Goal: Ask a question

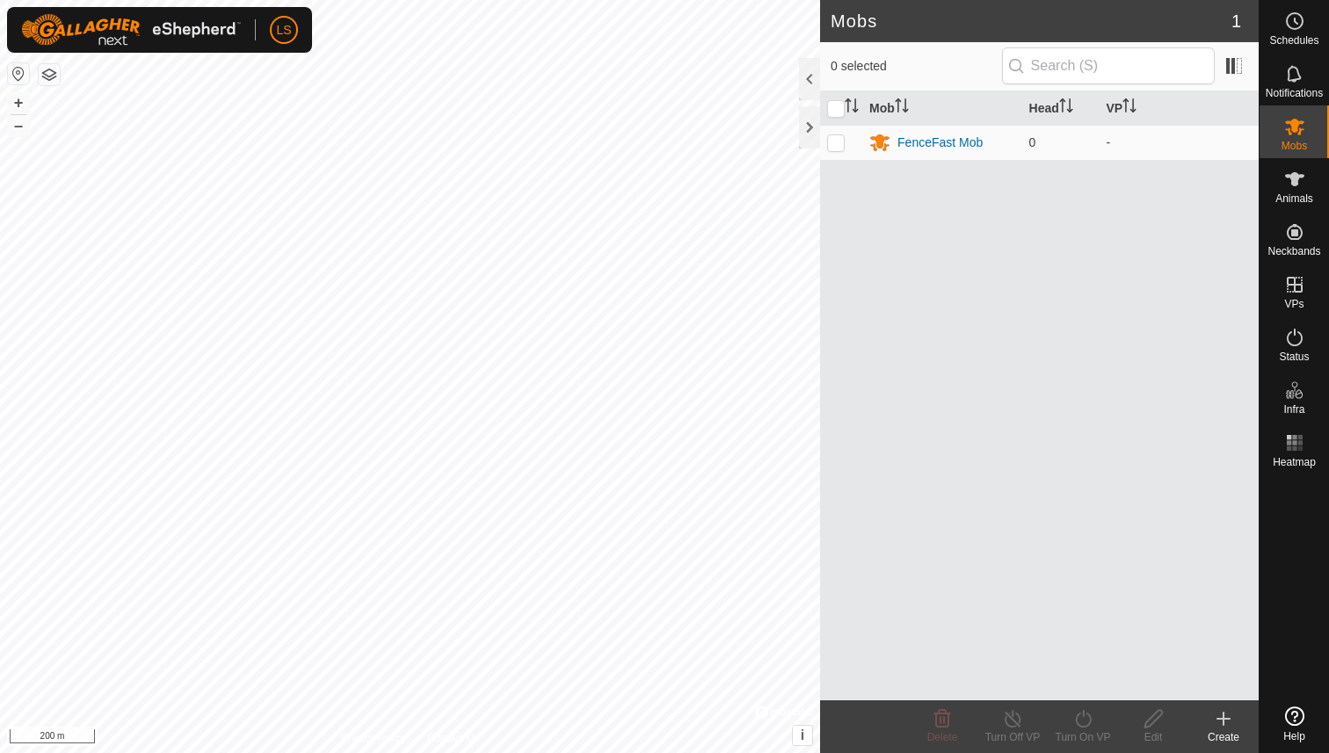
click at [1299, 715] on icon at bounding box center [1294, 716] width 19 height 19
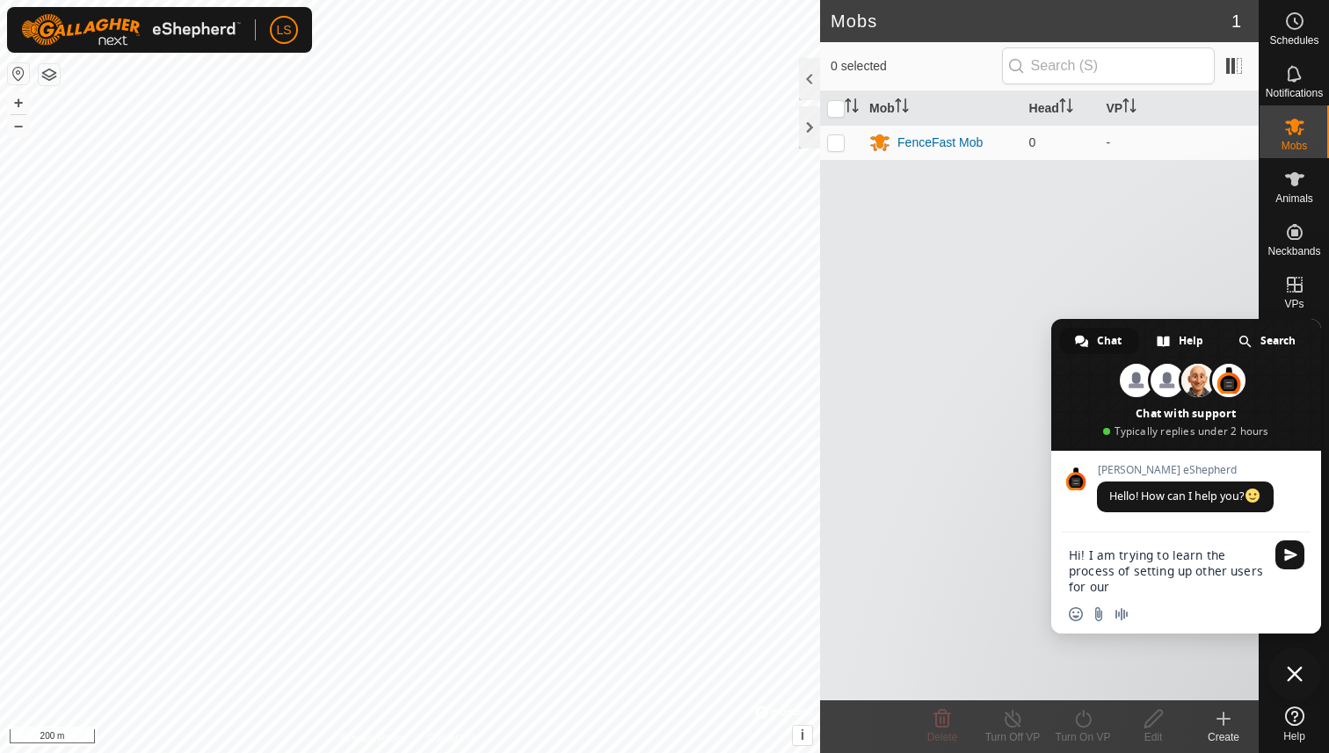
type textarea "Hi! I am trying to learn the process of setting up other users for our team and…"
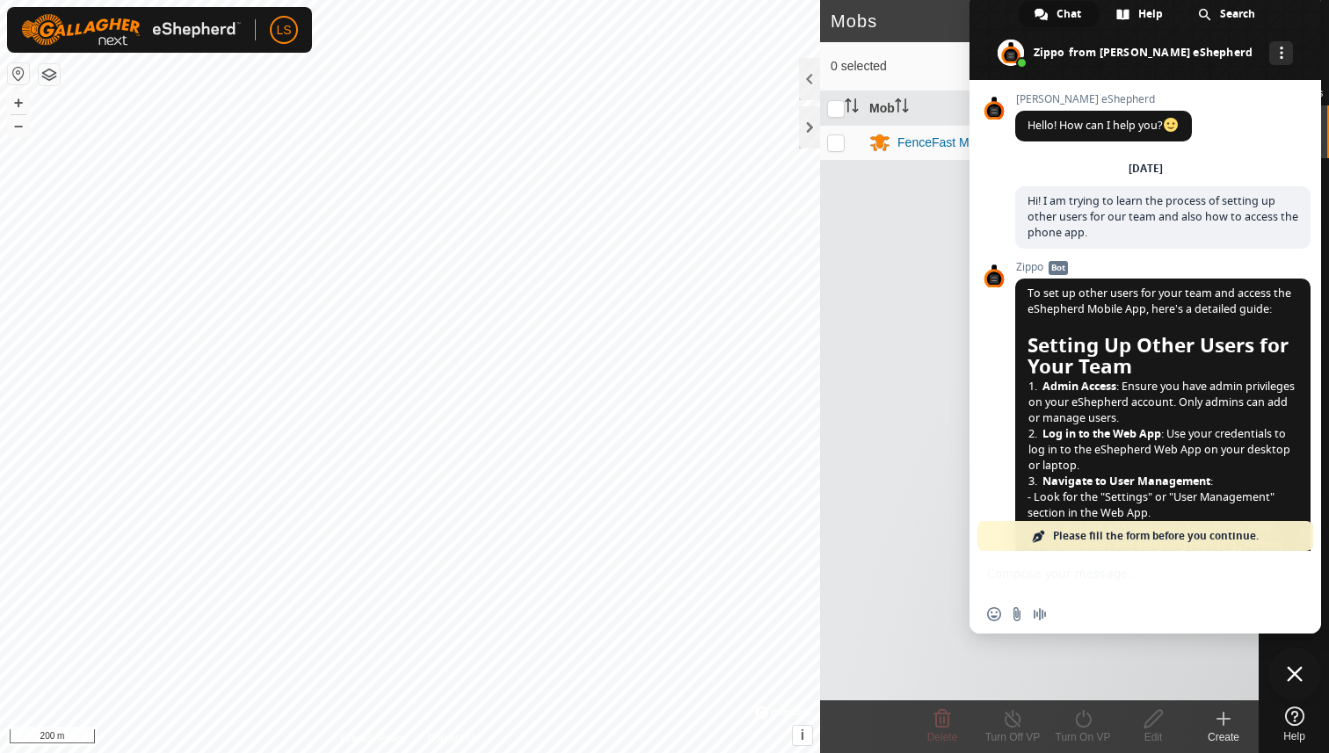
click at [1274, 693] on div at bounding box center [1294, 587] width 69 height 225
click at [1297, 671] on span "Close chat" at bounding box center [1295, 674] width 16 height 16
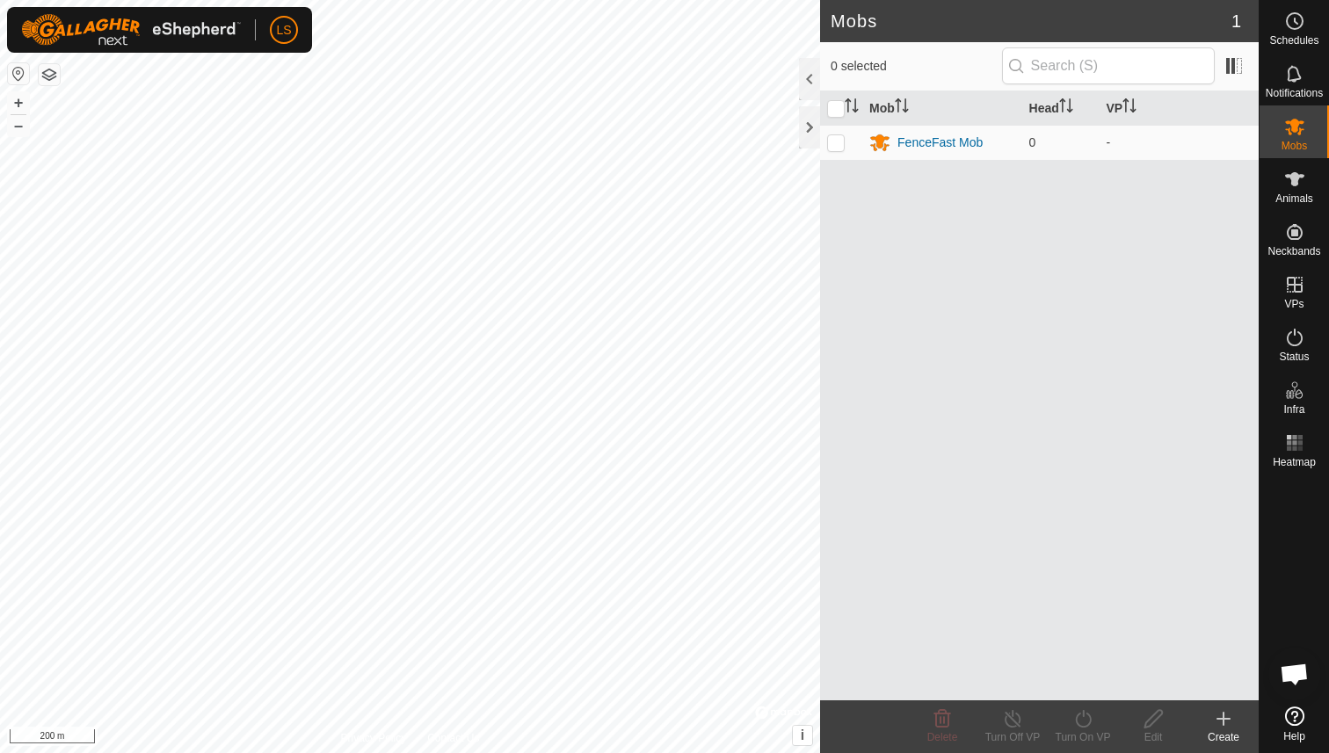
click at [72, 29] on img at bounding box center [131, 30] width 220 height 32
click at [308, 104] on link "Settings" at bounding box center [365, 103] width 174 height 28
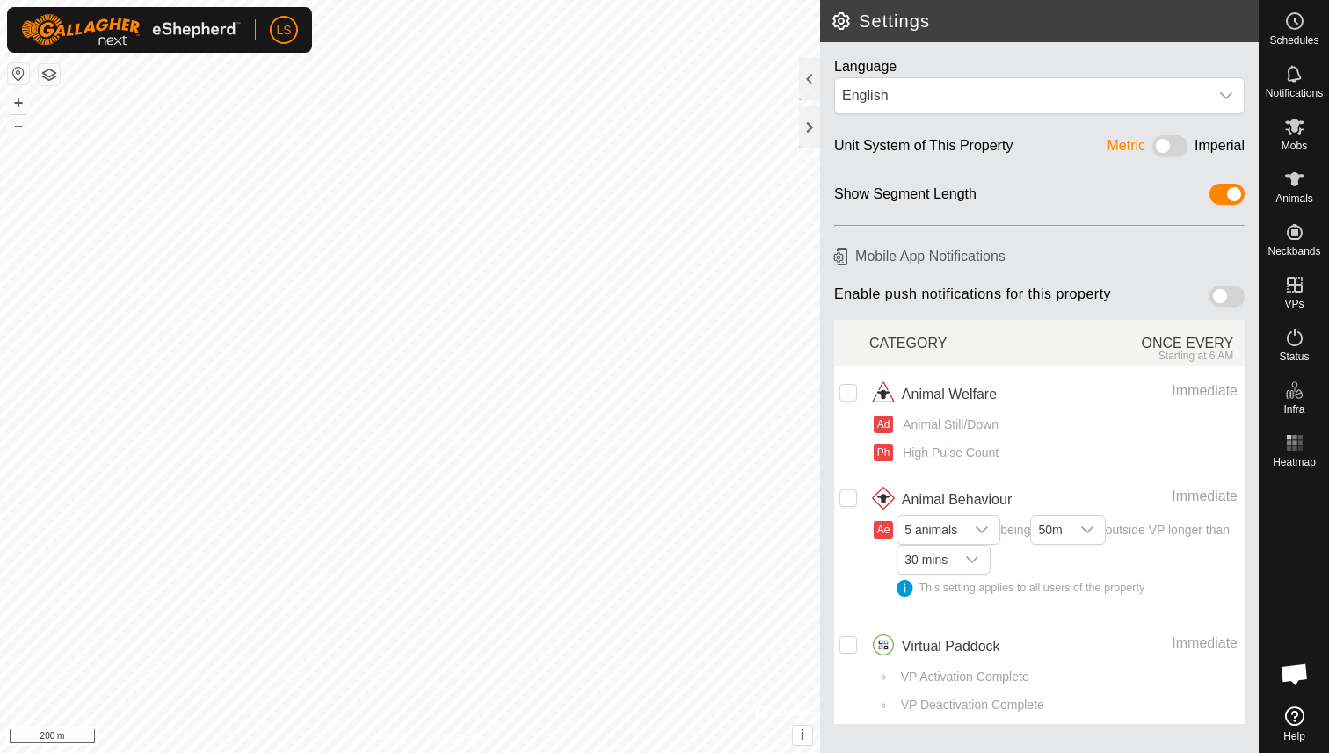
click at [1292, 678] on span "Open chat" at bounding box center [1294, 676] width 29 height 25
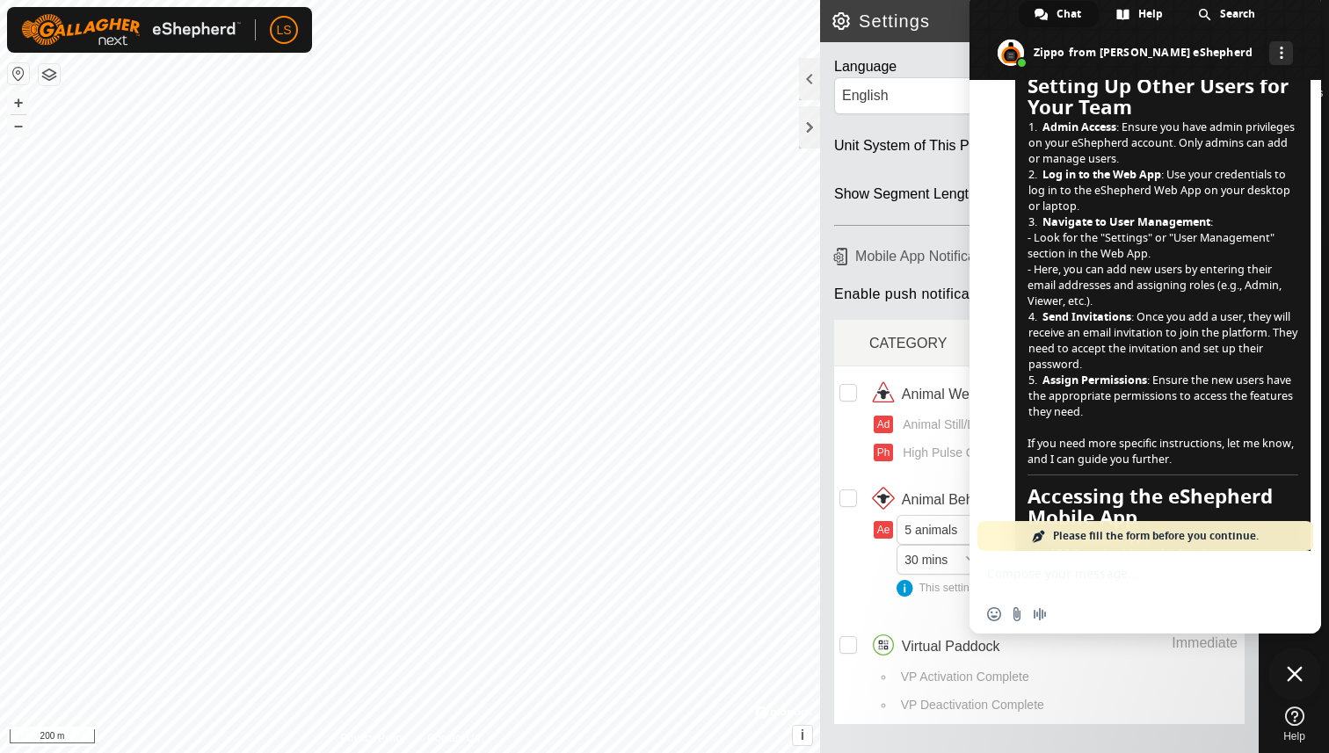
scroll to position [275, 0]
click at [912, 217] on div "Language English Unit System of This Property Metric Imperial Show Segment Leng…" at bounding box center [1039, 397] width 439 height 711
click at [1165, 697] on div "VP Deactivation Complete" at bounding box center [1066, 705] width 343 height 18
click at [915, 51] on div "Language English" at bounding box center [1039, 81] width 439 height 79
click at [1298, 671] on span "Close chat" at bounding box center [1295, 674] width 16 height 16
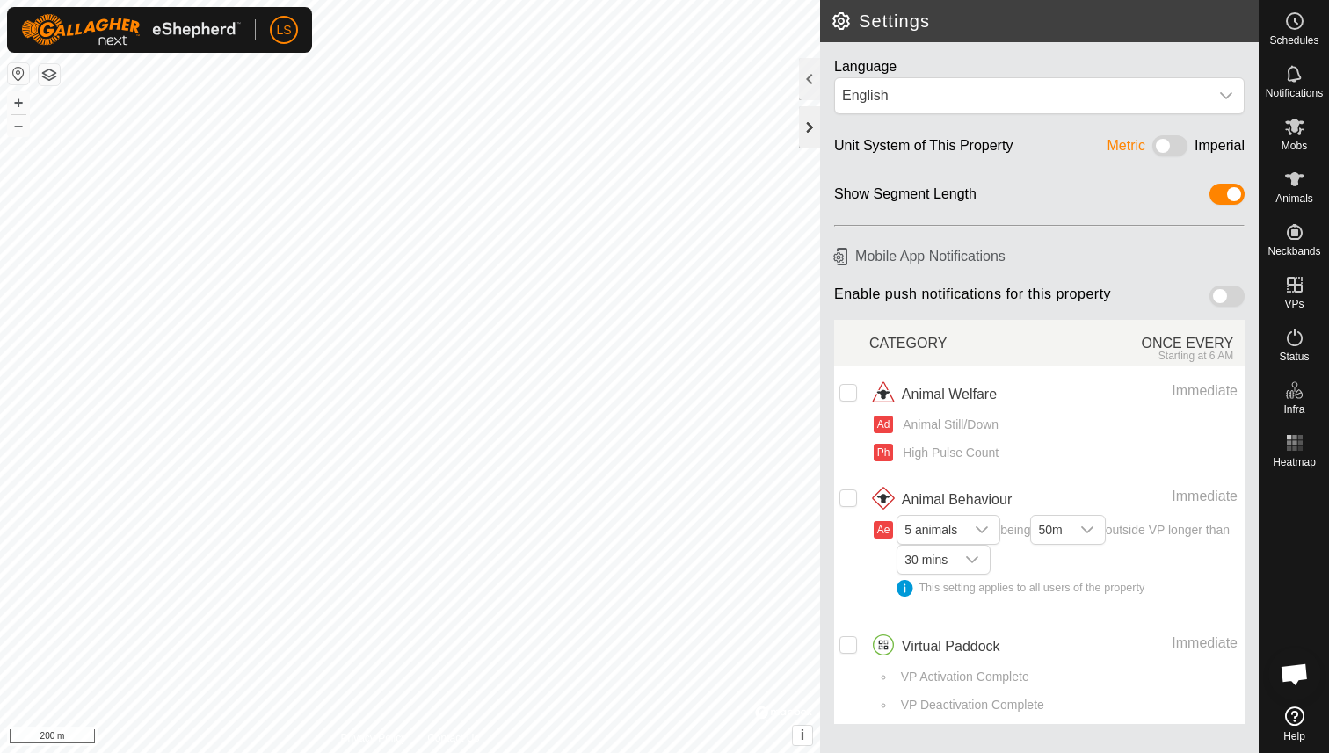
click at [808, 121] on div at bounding box center [809, 127] width 21 height 42
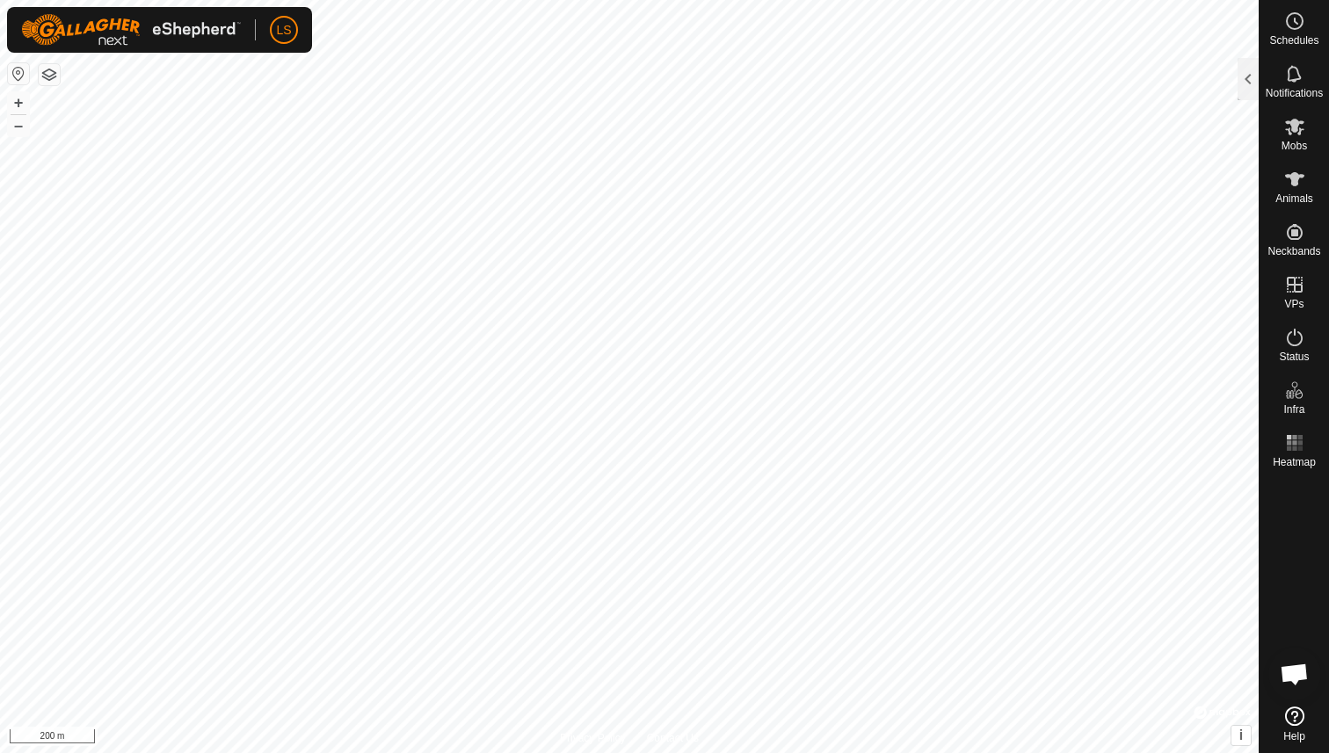
click at [286, 27] on span "LS" at bounding box center [283, 30] width 15 height 18
click at [309, 98] on link "Settings" at bounding box center [365, 103] width 174 height 28
click at [1247, 76] on div at bounding box center [1248, 79] width 21 height 42
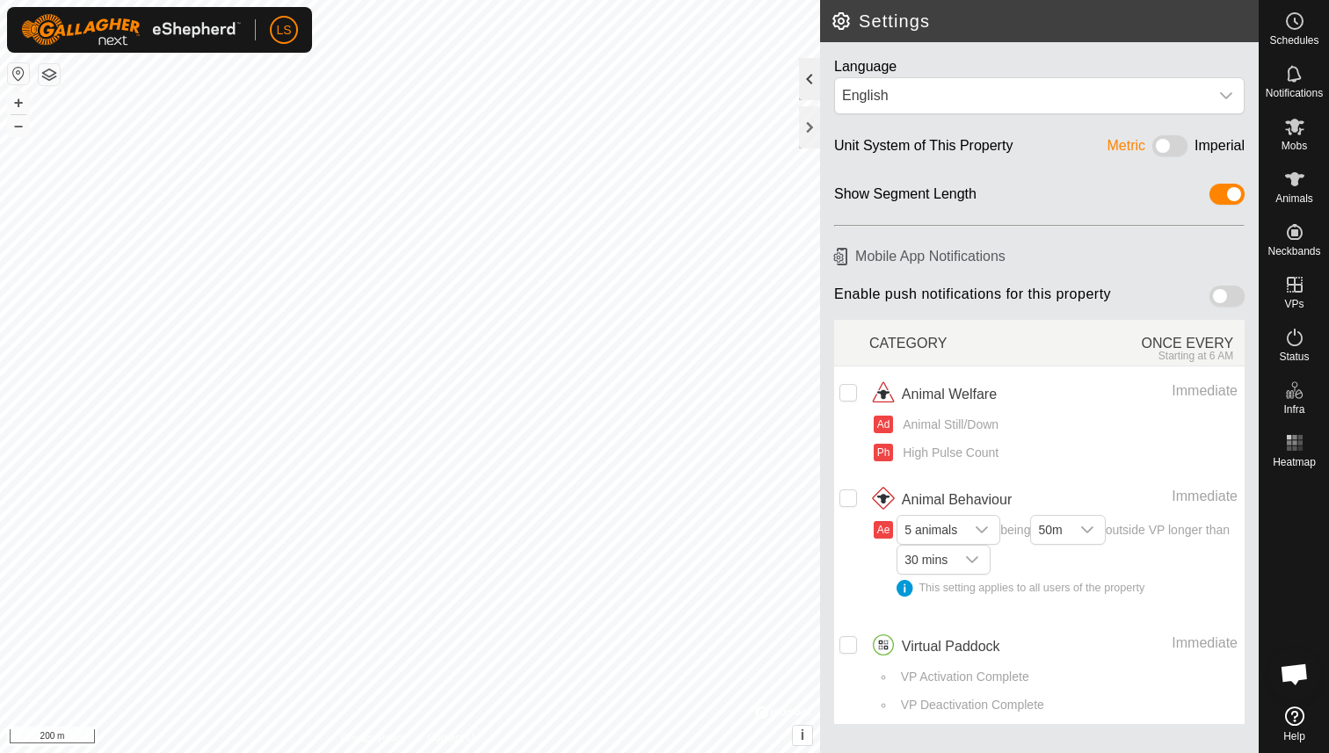
click at [810, 80] on div at bounding box center [809, 79] width 21 height 42
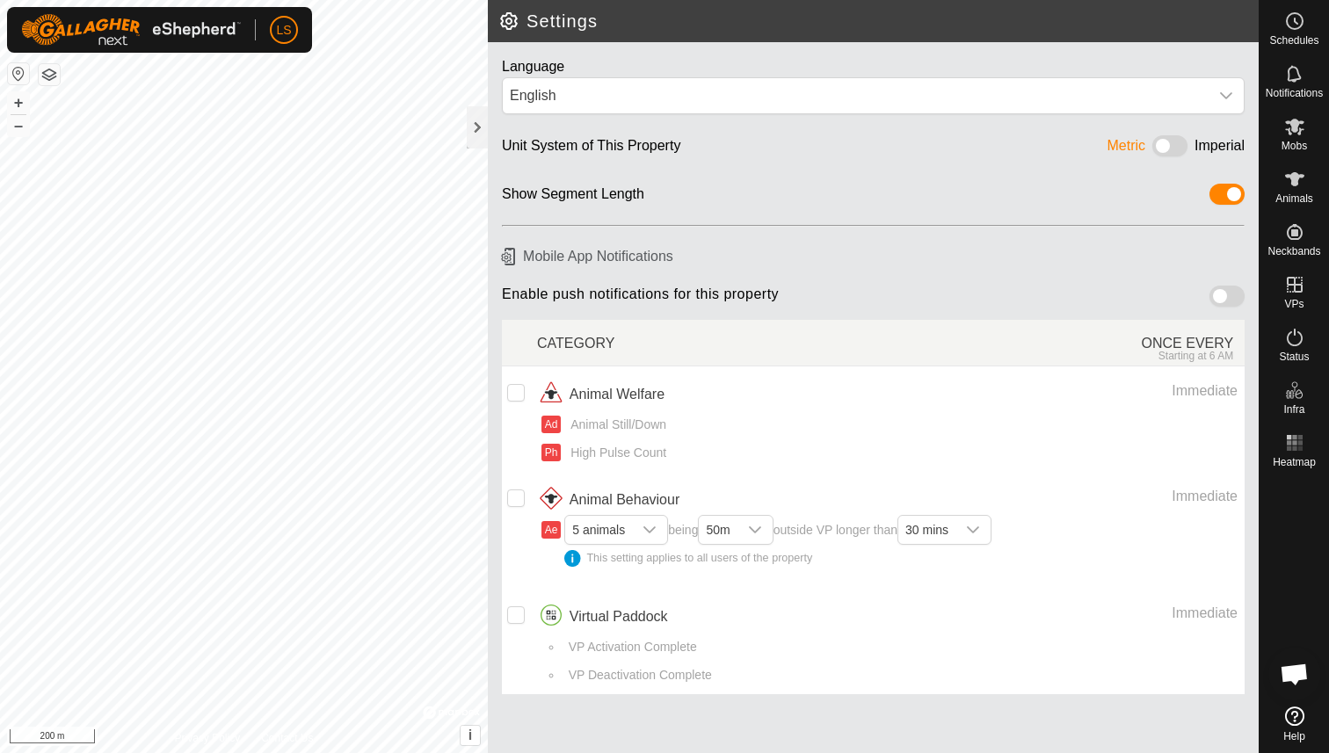
click at [1293, 716] on icon at bounding box center [1294, 716] width 19 height 19
click at [1297, 669] on span "Open chat" at bounding box center [1294, 676] width 29 height 25
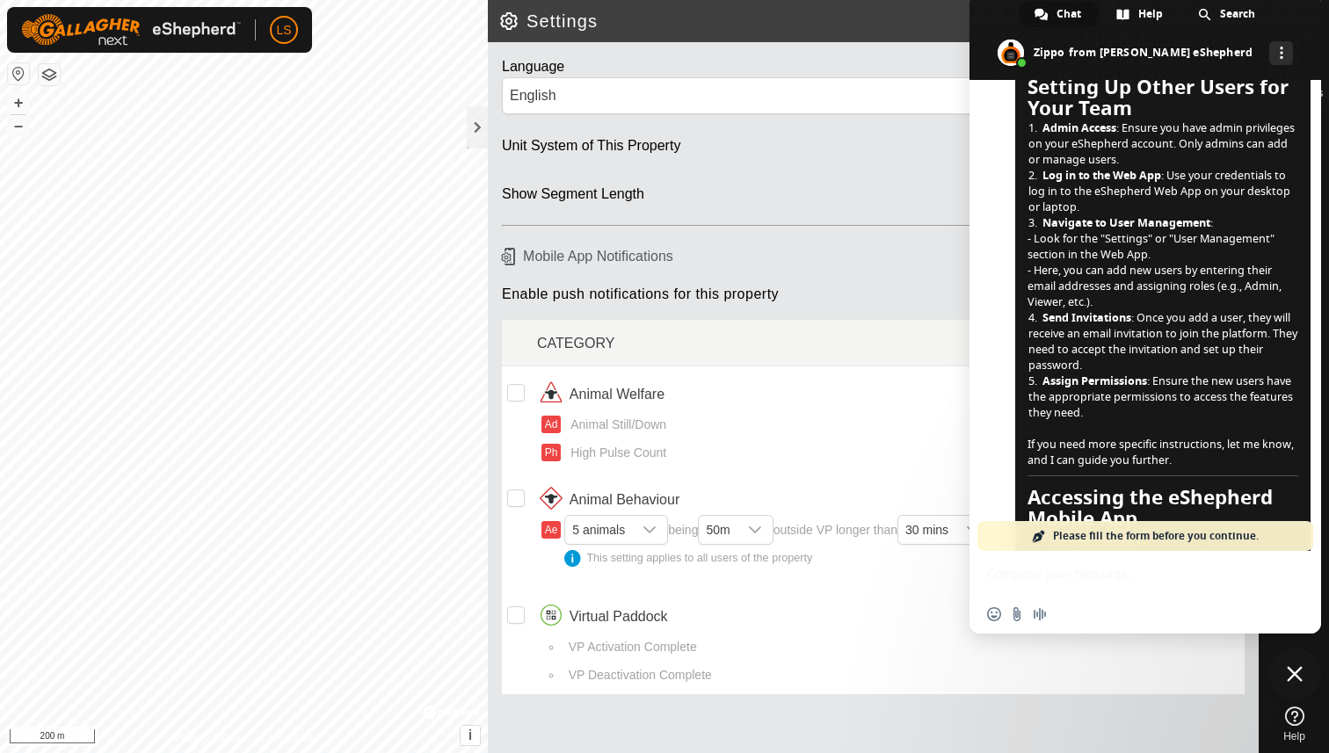
scroll to position [753, 0]
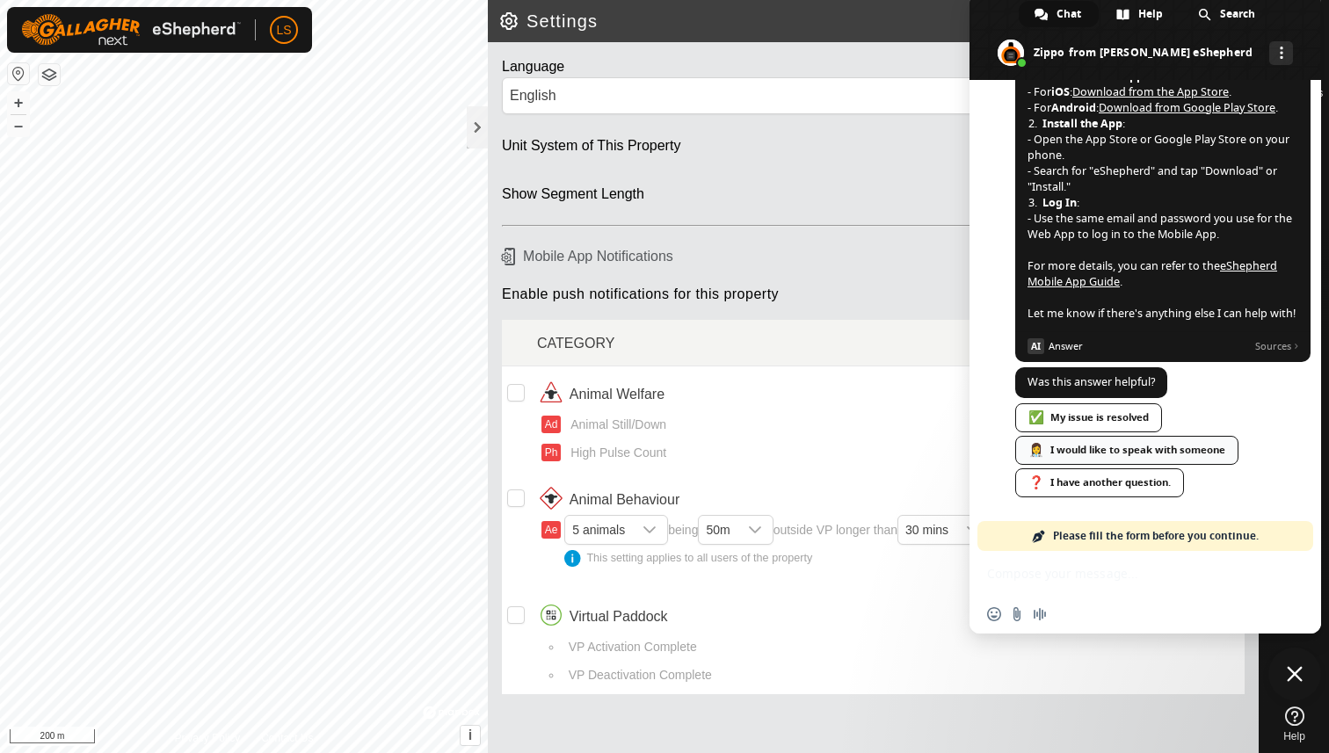
click at [1128, 451] on div "👩‍⚕️ I would like to speak with someone" at bounding box center [1126, 450] width 223 height 29
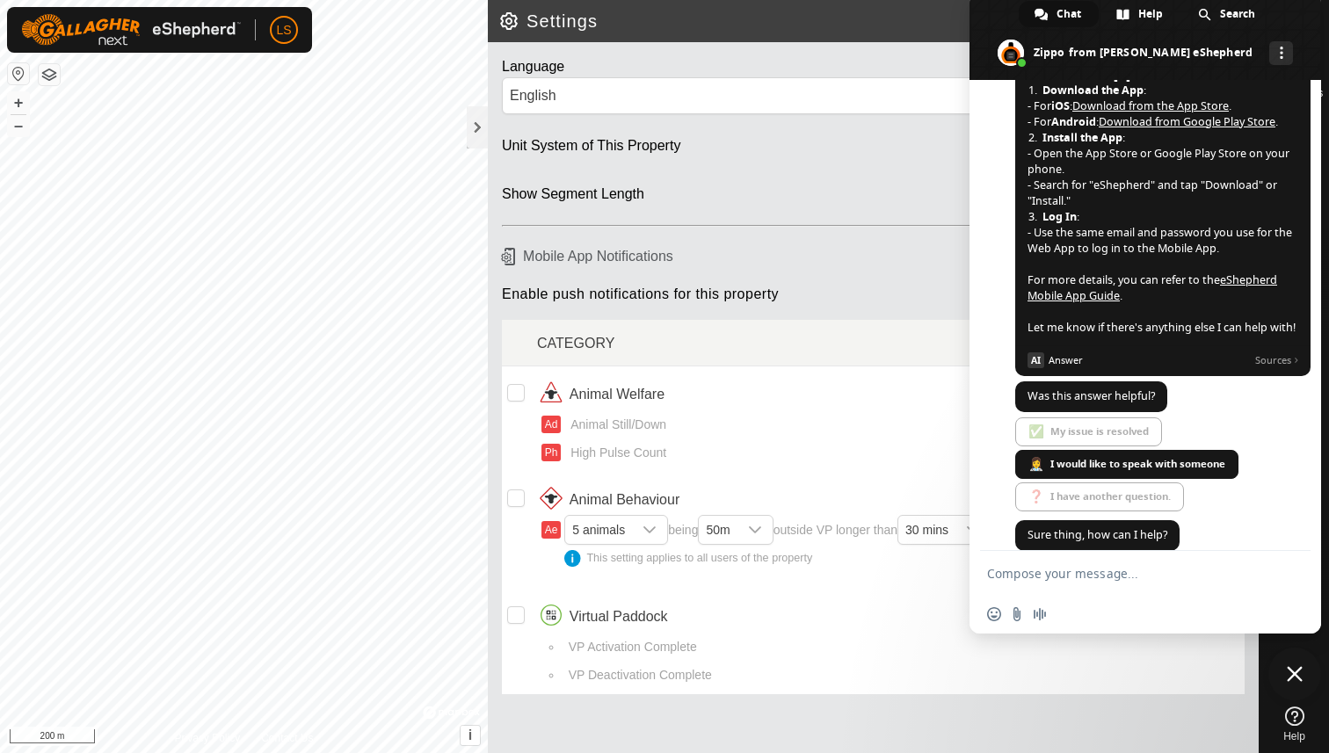
scroll to position [760, 0]
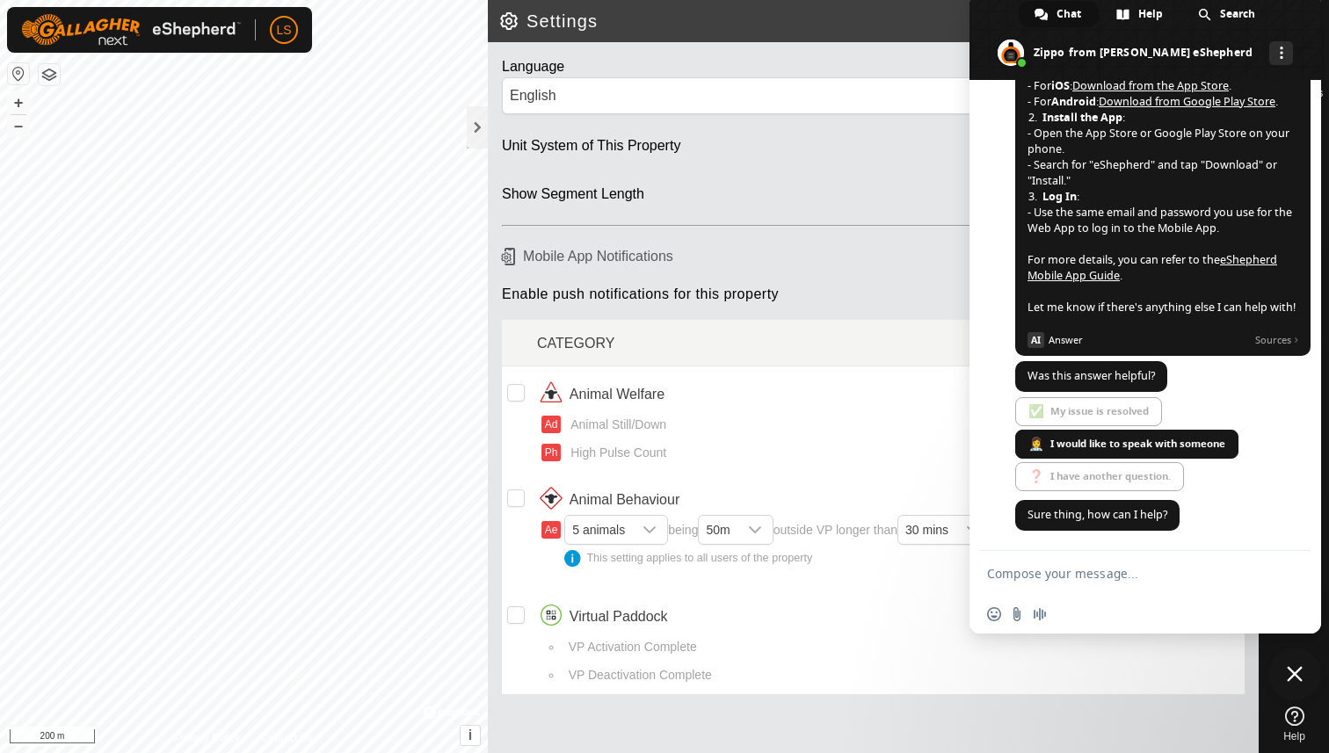
click at [1065, 577] on textarea "Compose your message..." at bounding box center [1126, 574] width 278 height 16
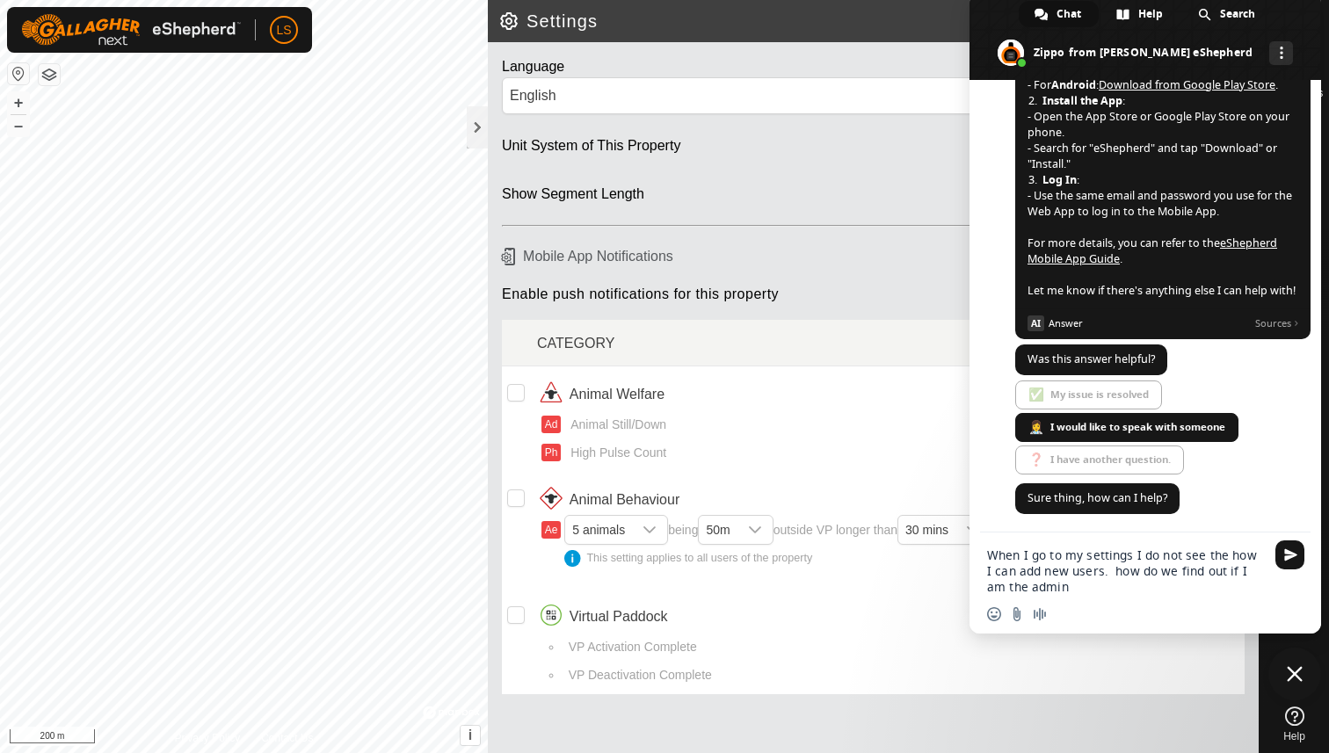
type textarea "When I go to my settings I do not see the how I can add new users. how do we fi…"
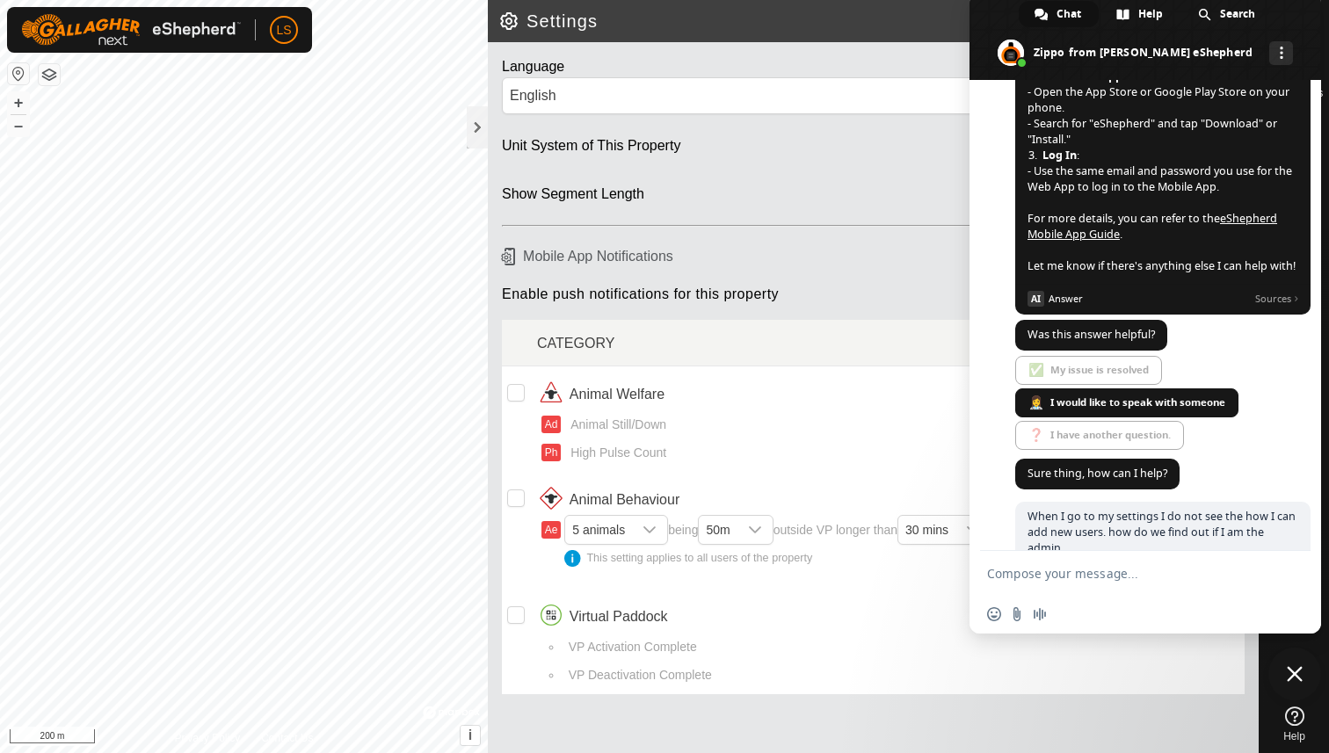
scroll to position [836, 0]
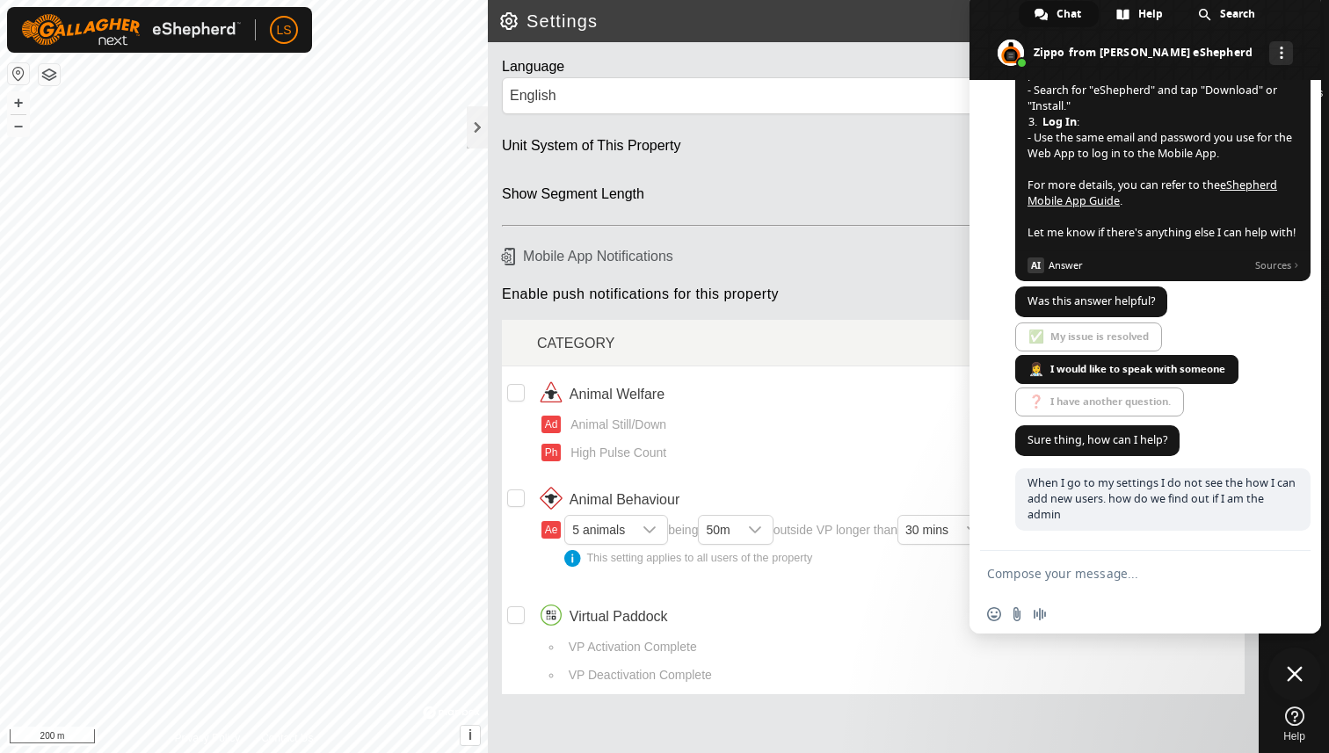
click at [1115, 363] on span "✅ My issue is resolved 👩‍⚕️ I would like to speak with someone ❓ I have another…" at bounding box center [1162, 372] width 295 height 98
type textarea "Hello?"
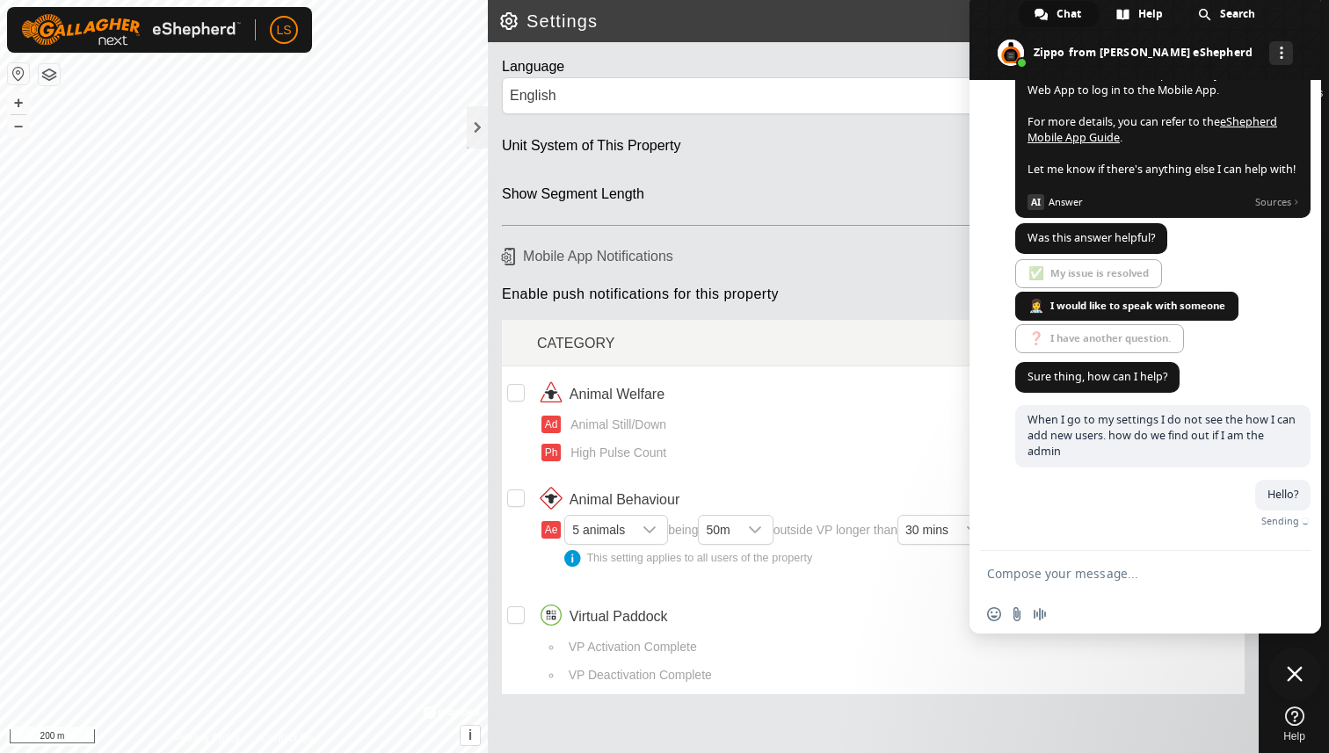
scroll to position [873, 0]
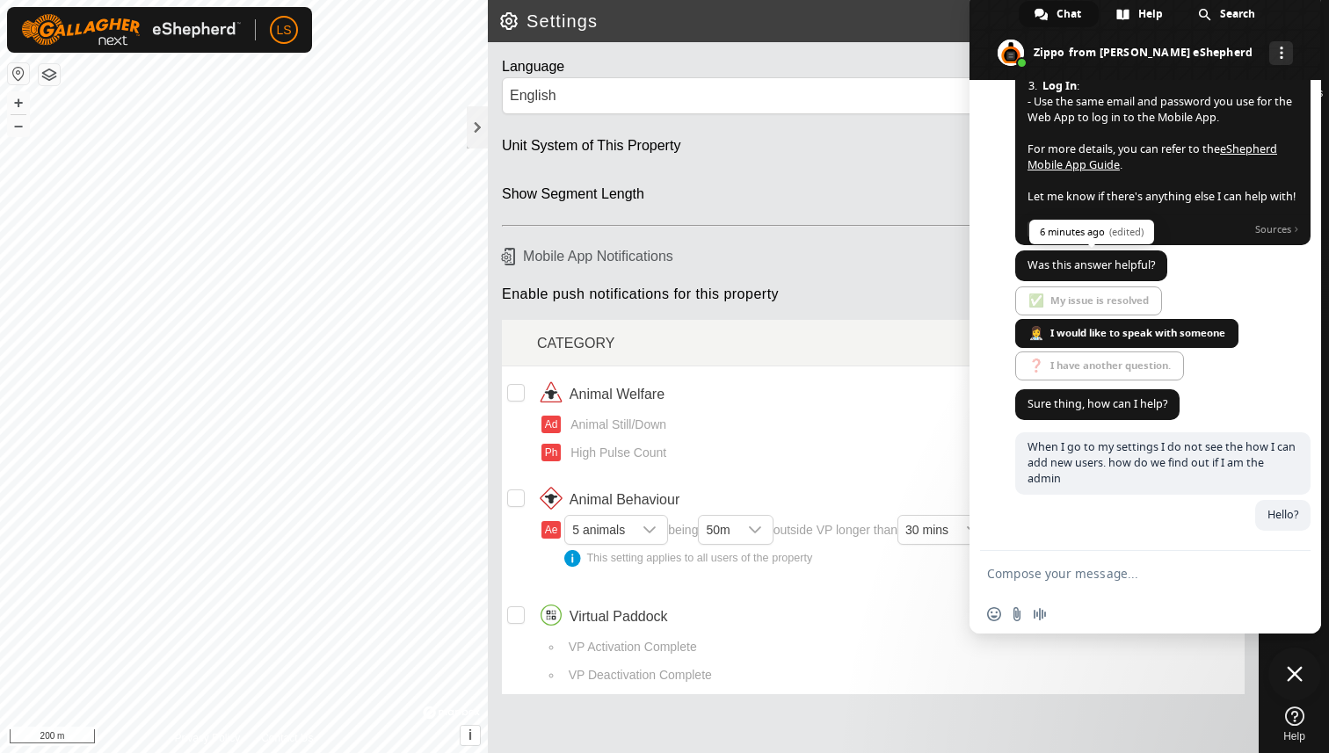
click at [1129, 264] on span "Was this answer helpful?" at bounding box center [1091, 265] width 127 height 15
click at [844, 267] on h6 "Mobile App Notifications" at bounding box center [873, 256] width 757 height 31
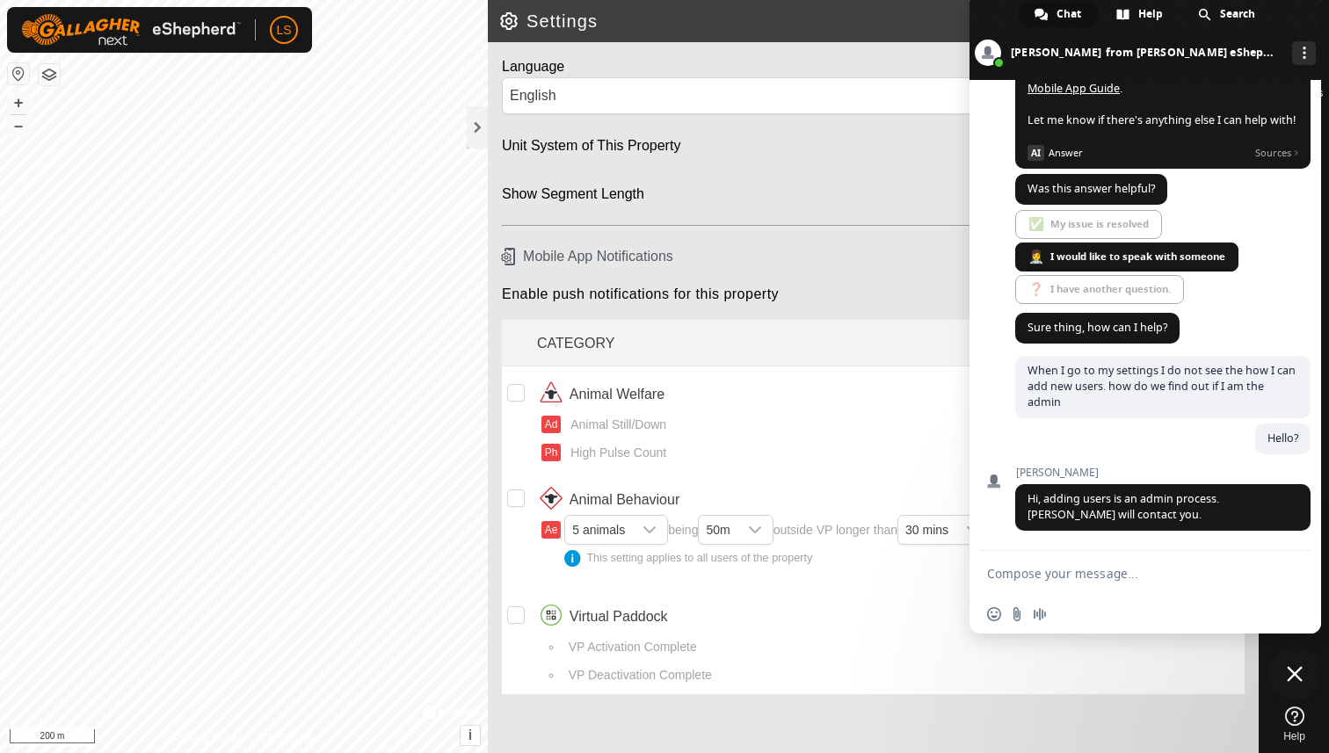
click at [993, 578] on textarea "Compose your message..." at bounding box center [1126, 574] width 278 height 16
type textarea "Thank you. She can call me at [PHONE_NUMBER]"
click at [1297, 575] on span "Send" at bounding box center [1290, 573] width 29 height 29
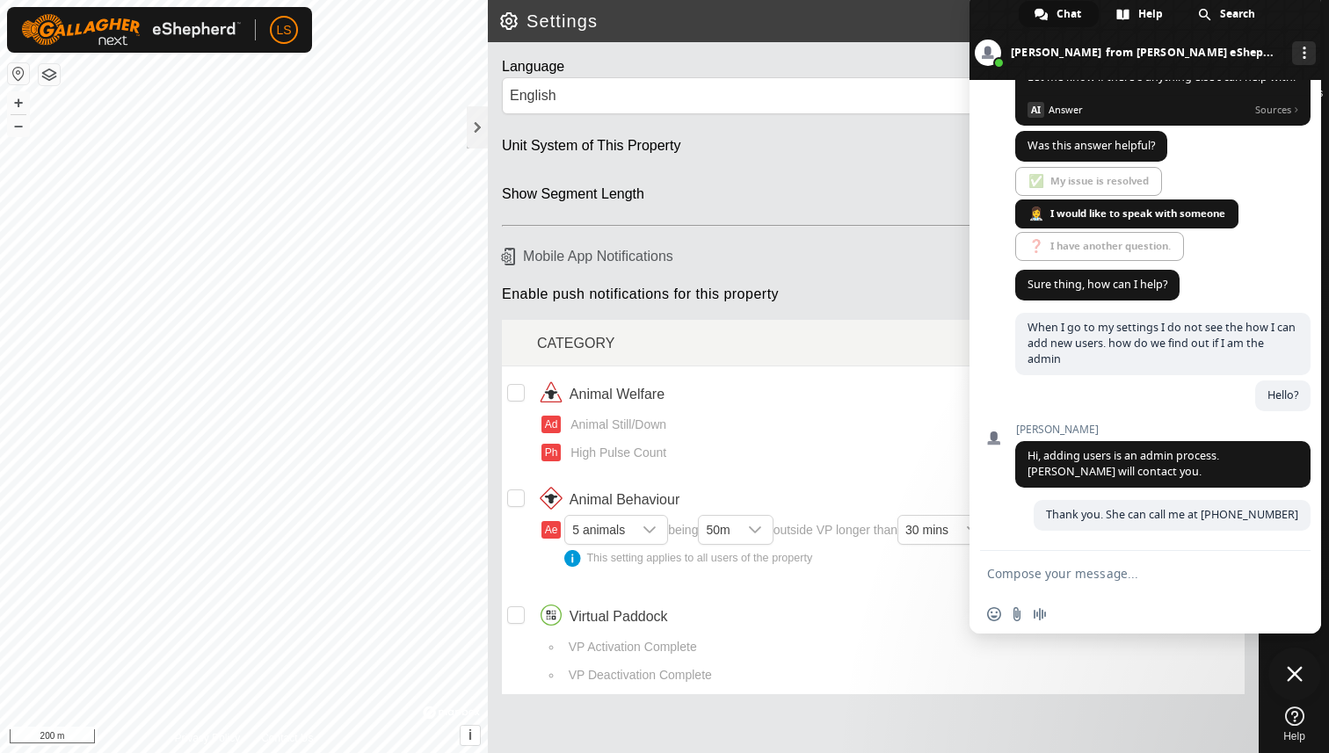
scroll to position [993, 0]
